Goal: Information Seeking & Learning: Learn about a topic

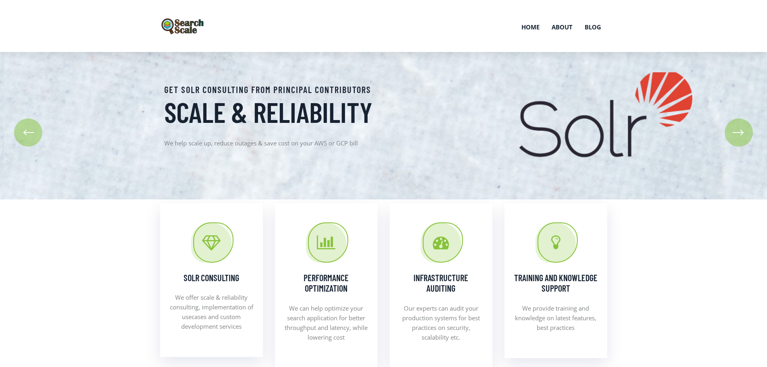
drag, startPoint x: 164, startPoint y: 89, endPoint x: 168, endPoint y: 102, distance: 13.1
click at [168, 102] on div "Get Solr consulting from principal contributors Scale & Reliability We help sca…" at bounding box center [273, 125] width 230 height 83
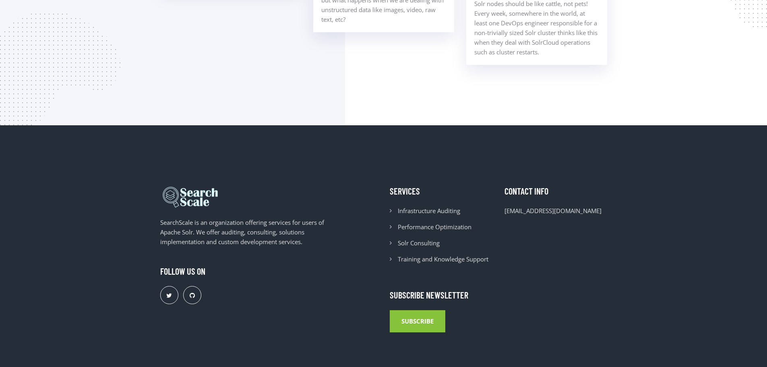
scroll to position [727, 0]
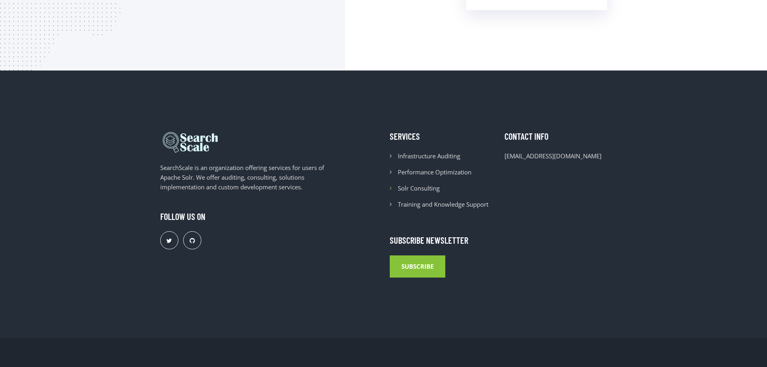
click at [422, 189] on li "Solr Consulting" at bounding box center [441, 188] width 103 height 10
click at [391, 188] on li "Solr Consulting" at bounding box center [441, 188] width 103 height 10
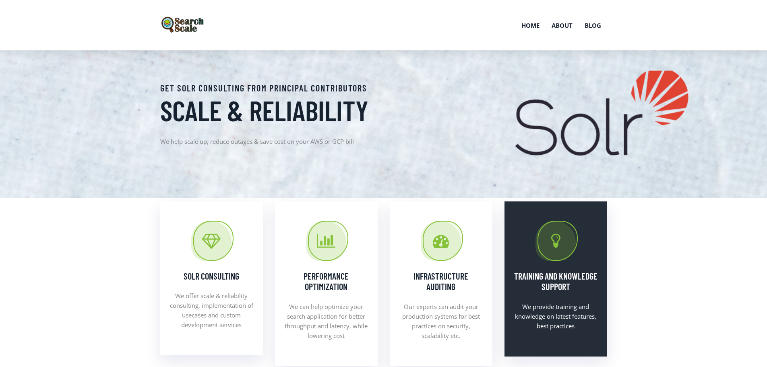
scroll to position [0, 0]
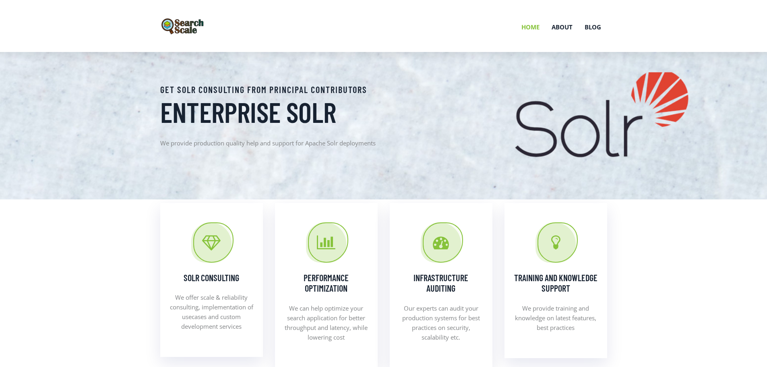
click at [534, 24] on link "Home" at bounding box center [531, 27] width 30 height 42
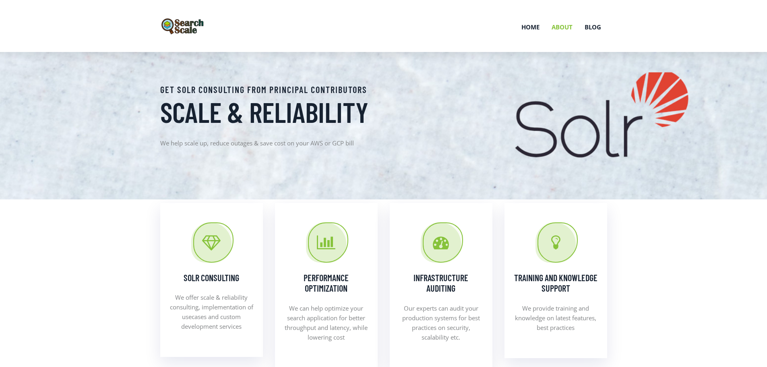
click at [565, 25] on link "About" at bounding box center [562, 27] width 33 height 42
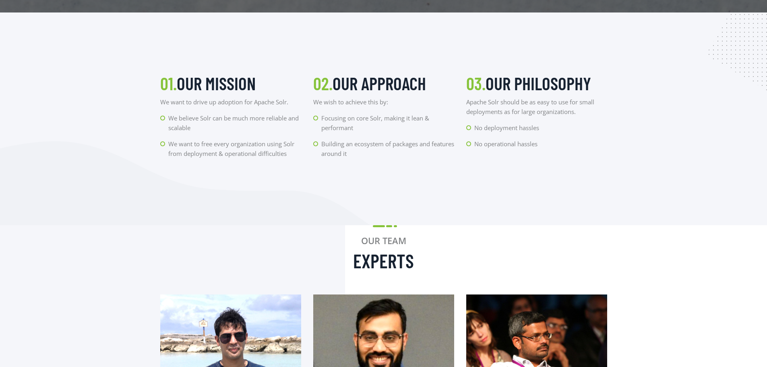
scroll to position [201, 0]
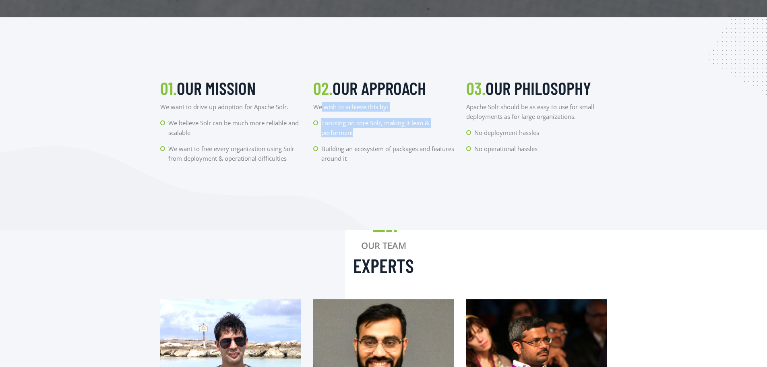
drag, startPoint x: 321, startPoint y: 107, endPoint x: 433, endPoint y: 134, distance: 115.3
click at [433, 134] on div "02. Our Approach We wish to achieve this by: Focusing on core Solr, making it l…" at bounding box center [383, 124] width 153 height 92
click at [408, 174] on section "01. Our Mission We want to drive up adoption for Apache Solr. We believe Solr c…" at bounding box center [383, 123] width 767 height 213
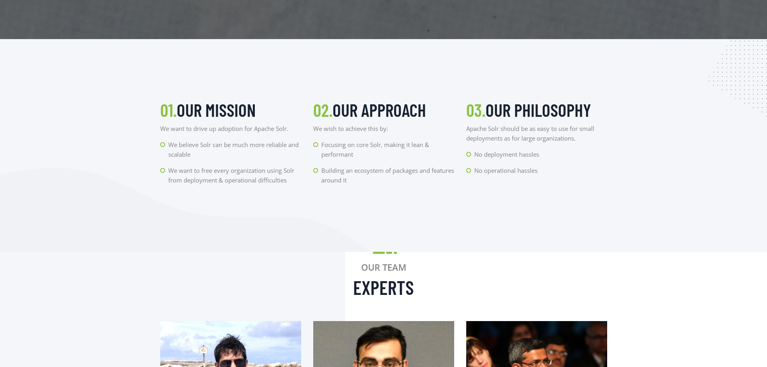
scroll to position [161, 0]
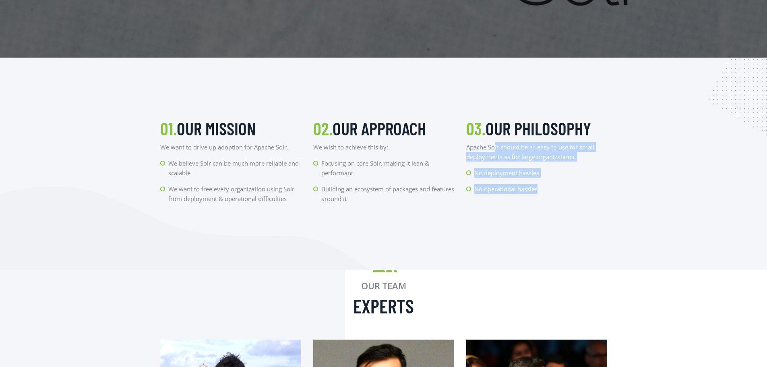
drag, startPoint x: 498, startPoint y: 146, endPoint x: 607, endPoint y: 188, distance: 116.7
click at [607, 188] on div "03. Our Philosophy Apache Solr should be as easy to use for small deployments a…" at bounding box center [536, 164] width 153 height 92
click at [574, 199] on div "03. Our Philosophy Apache Solr should be as easy to use for small deployments a…" at bounding box center [536, 164] width 153 height 92
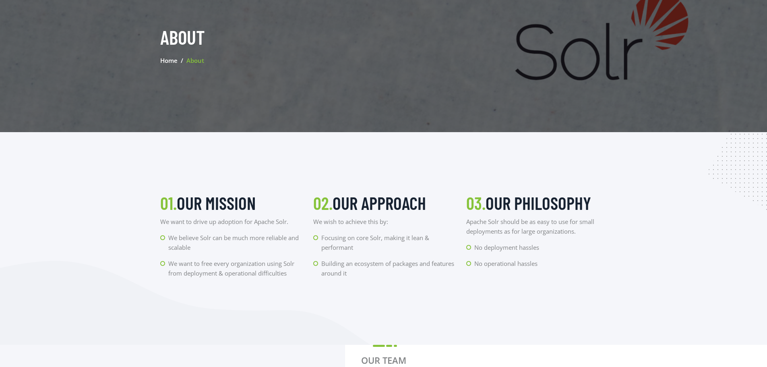
scroll to position [0, 0]
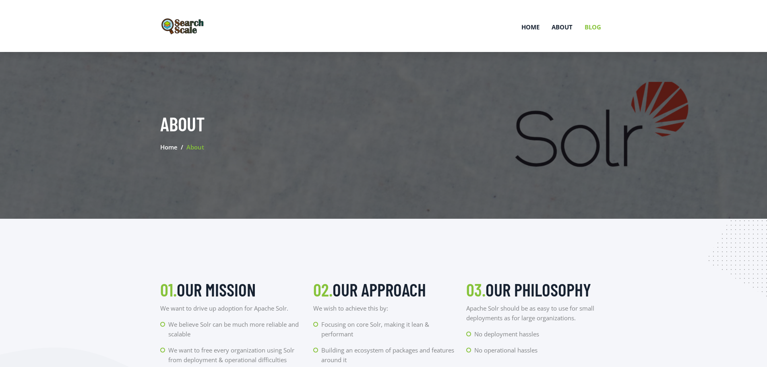
click at [592, 26] on link "Blog" at bounding box center [593, 27] width 29 height 42
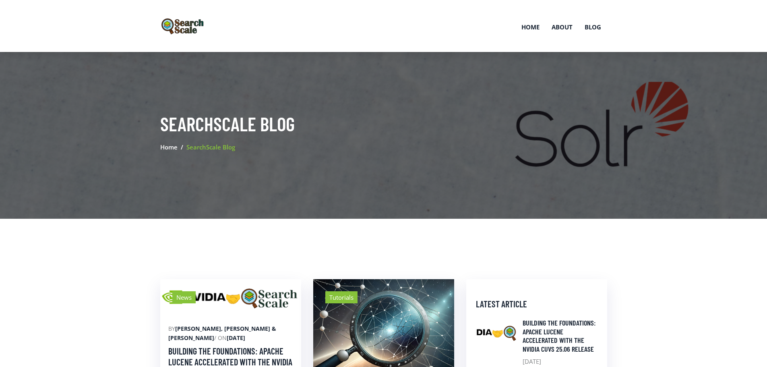
click at [186, 27] on img at bounding box center [183, 26] width 46 height 17
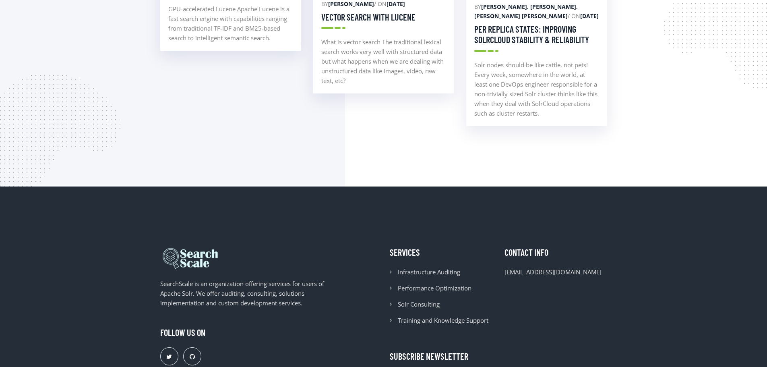
scroll to position [685, 0]
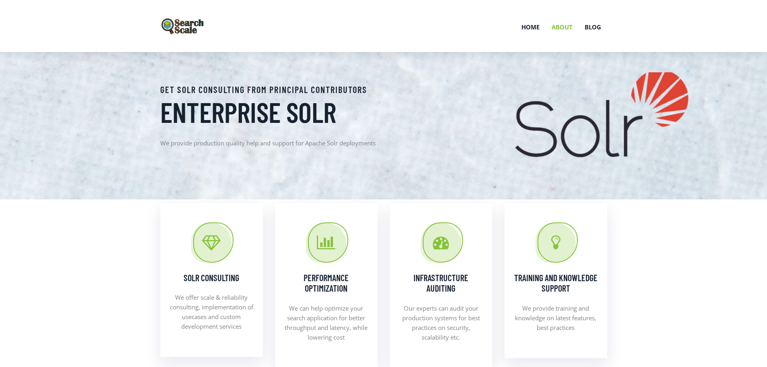
click at [567, 26] on link "About" at bounding box center [562, 27] width 33 height 42
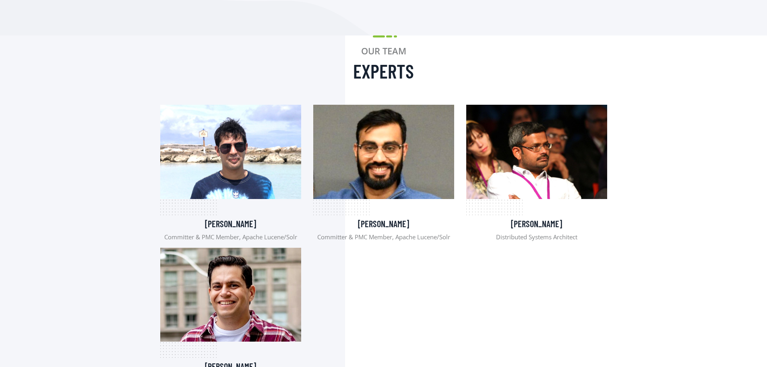
scroll to position [322, 0]
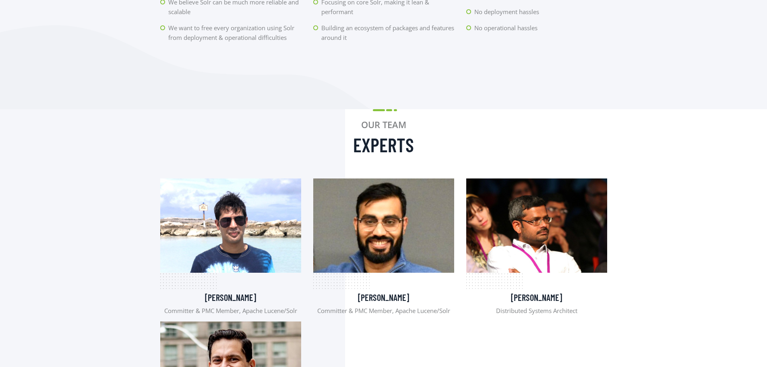
click at [391, 109] on section "01. Our Mission We want to drive up adoption for Apache Solr. We believe Solr c…" at bounding box center [383, 2] width 767 height 213
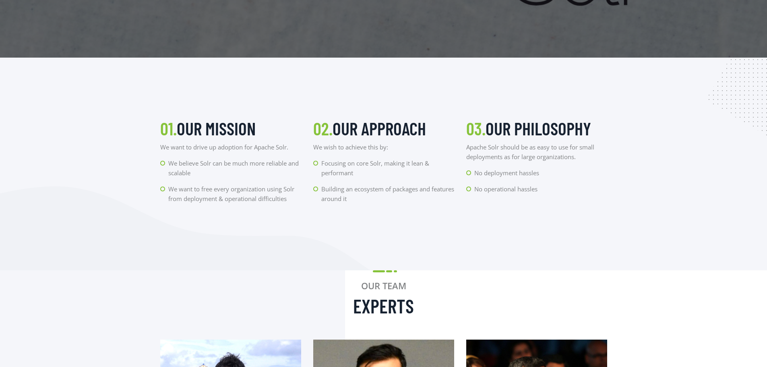
scroll to position [0, 0]
